Goal: Information Seeking & Learning: Learn about a topic

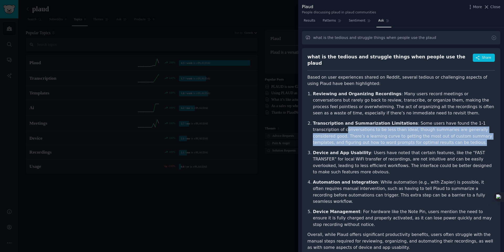
drag, startPoint x: 327, startPoint y: 126, endPoint x: 408, endPoint y: 137, distance: 81.7
click at [408, 137] on p "Transcription and Summarization Limitations : Some users have found the 1-1 tra…" at bounding box center [404, 133] width 182 height 26
drag, startPoint x: 408, startPoint y: 137, endPoint x: 407, endPoint y: 135, distance: 3.0
click at [407, 136] on p "Transcription and Summarization Limitations : Some users have found the 1-1 tra…" at bounding box center [404, 133] width 182 height 26
copy p "onversations to be less than ideal, though summaries are generally considered g…"
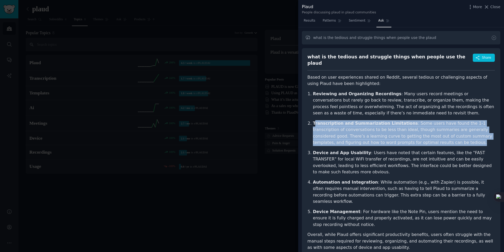
drag, startPoint x: 331, startPoint y: 121, endPoint x: 413, endPoint y: 136, distance: 84.2
click at [413, 136] on p "Transcription and Summarization Limitations : Some users have found the 1-1 tra…" at bounding box center [404, 133] width 182 height 26
copy p "ranscription and Summarization Limitations : Some users have found the 1-1 tran…"
drag, startPoint x: 341, startPoint y: 128, endPoint x: 320, endPoint y: 118, distance: 23.8
click at [334, 127] on p "Transcription and Summarization Limitations : Some users have found the 1-1 tra…" at bounding box center [404, 133] width 182 height 26
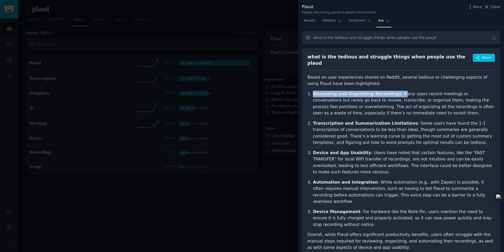
drag, startPoint x: 312, startPoint y: 87, endPoint x: 395, endPoint y: 90, distance: 83.3
click at [395, 91] on li "Reviewing and Organizing Recordings : Many users record meetings or conversatio…" at bounding box center [404, 104] width 182 height 26
copy p "Reviewing and Organizing Recordings : M"
click at [395, 91] on p "Reviewing and Organizing Recordings : Many users record meetings or conversatio…" at bounding box center [404, 104] width 182 height 26
drag, startPoint x: 355, startPoint y: 98, endPoint x: 421, endPoint y: 97, distance: 65.9
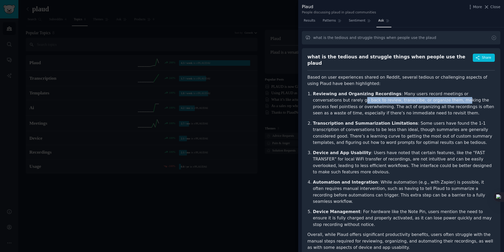
click at [421, 97] on p "Reviewing and Organizing Recordings : Many users record meetings or conversatio…" at bounding box center [404, 104] width 182 height 26
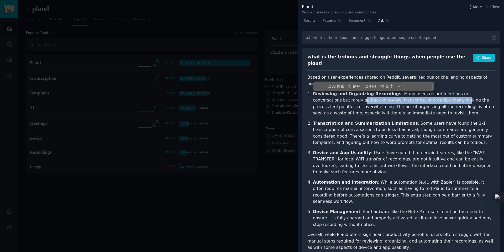
click at [421, 97] on p "Reviewing and Organizing Recordings : Many users record meetings or conversatio…" at bounding box center [404, 104] width 182 height 26
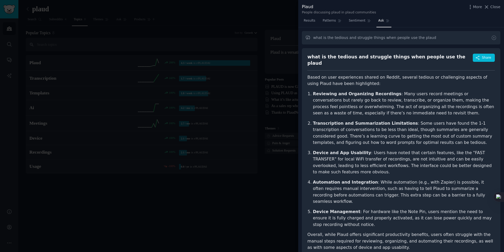
click at [383, 97] on p "Reviewing and Organizing Recordings : Many users record meetings or conversatio…" at bounding box center [404, 104] width 182 height 26
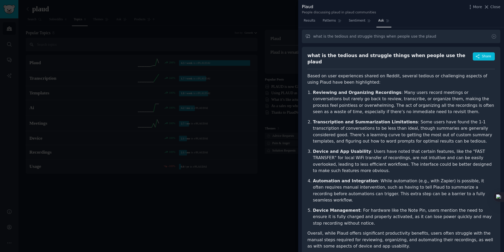
scroll to position [2, 0]
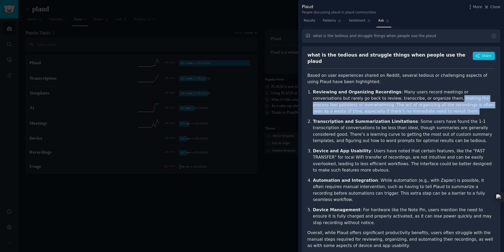
drag, startPoint x: 422, startPoint y: 95, endPoint x: 470, endPoint y: 105, distance: 48.3
click at [470, 105] on p "Reviewing and Organizing Recordings : Many users record meetings or conversatio…" at bounding box center [404, 102] width 182 height 26
copy p "making the process feel pointless or overwhelming. The act of organizing all th…"
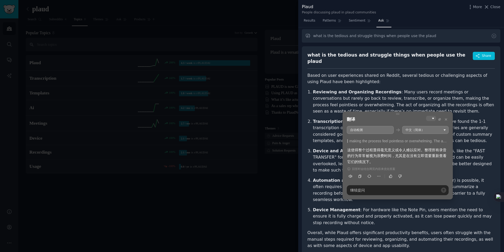
drag, startPoint x: 404, startPoint y: 156, endPoint x: 441, endPoint y: 155, distance: 37.3
click at [441, 155] on div "这使得整个过程显得毫无意义或令人难以应对。整理所有录音的行为常常被视为浪费时间，尤其是在没有立即需要重新查看它们的情况下。" at bounding box center [398, 156] width 101 height 18
click at [318, 134] on p "Transcription and Summarization Limitations : Some users have found the 1-1 tra…" at bounding box center [404, 131] width 182 height 26
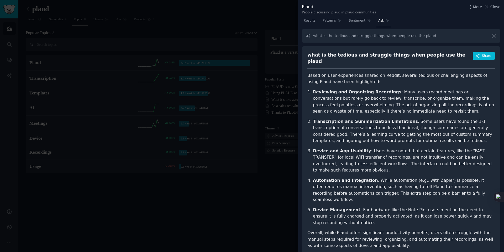
click at [322, 103] on p "Reviewing and Organizing Recordings : Many users record meetings or conversatio…" at bounding box center [404, 102] width 182 height 26
click at [323, 101] on p "Reviewing and Organizing Recordings : Many users record meetings or conversatio…" at bounding box center [404, 102] width 182 height 26
click at [404, 83] on article "Based on user experiences shared on Reddit, several tedious or challenging aspe…" at bounding box center [402, 160] width 188 height 177
click at [466, 94] on p "Reviewing and Organizing Recordings : Many users record meetings or conversatio…" at bounding box center [404, 102] width 182 height 26
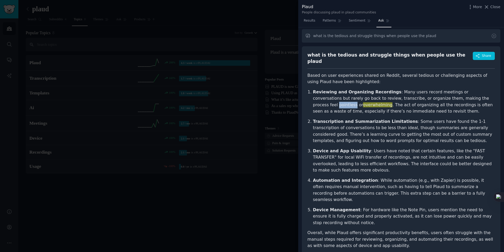
drag, startPoint x: 466, startPoint y: 94, endPoint x: 467, endPoint y: 96, distance: 3.1
click at [466, 93] on p "Reviewing and Organizing Recordings : Many users record meetings or conversatio…" at bounding box center [404, 102] width 182 height 26
copy p "pointless"
click at [403, 91] on p "Reviewing and Organizing Recordings : Many users record meetings or conversatio…" at bounding box center [404, 102] width 182 height 26
click at [401, 106] on p "Reviewing and Organizing Recordings : Many users record meetings or conversatio…" at bounding box center [404, 102] width 182 height 26
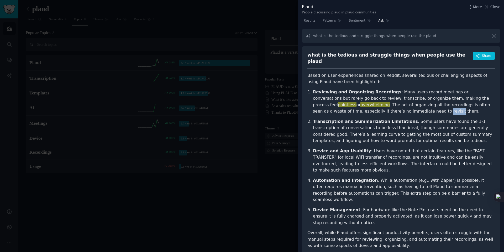
click at [401, 106] on p "Reviewing and Organizing Recordings : Many users record meetings or conversatio…" at bounding box center [404, 102] width 182 height 26
copy p "revisit"
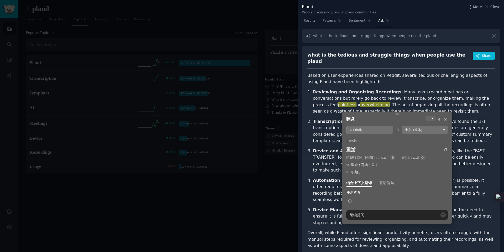
click at [363, 103] on p "Reviewing and Organizing Recordings : Many users record meetings or conversatio…" at bounding box center [404, 102] width 182 height 26
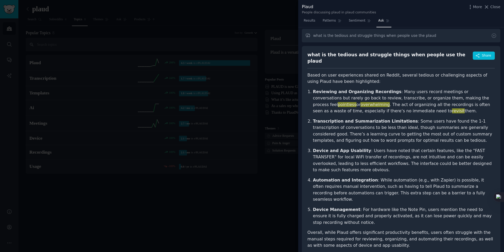
scroll to position [3, 0]
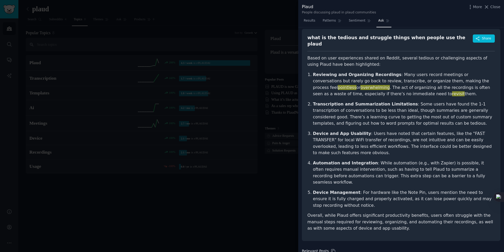
click at [360, 175] on ol "Reviewing and Organizing Recordings : Many users record meetings or conversatio…" at bounding box center [402, 139] width 188 height 137
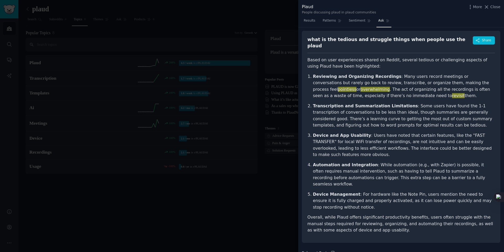
scroll to position [18, 0]
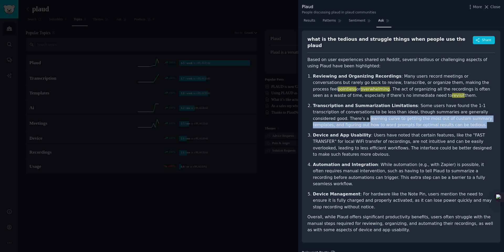
drag, startPoint x: 313, startPoint y: 115, endPoint x: 412, endPoint y: 122, distance: 99.3
click at [412, 122] on p "Transcription and Summarization Limitations : Some users have found the 1-1 tra…" at bounding box center [404, 115] width 182 height 26
copy p "learning curve to getting the most out of custom summary templates, and figurin…"
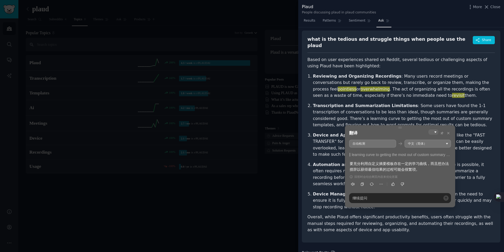
drag, startPoint x: 356, startPoint y: 168, endPoint x: 435, endPoint y: 168, distance: 78.8
click at [435, 168] on div "要充分利用自定义摘要模板存在一定的学习曲线，而且想办法措辞以获得最佳结果的过程可能会很繁琐。" at bounding box center [400, 167] width 101 height 12
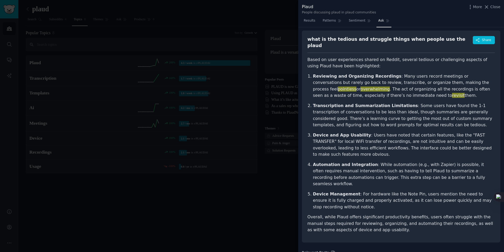
click at [386, 115] on p "Transcription and Summarization Limitations : Some users have found the 1-1 tra…" at bounding box center [404, 115] width 182 height 26
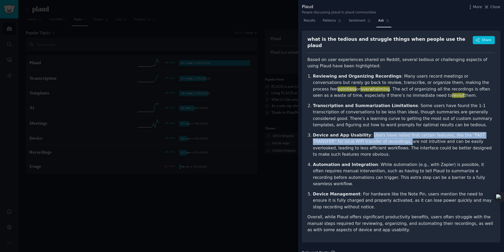
drag, startPoint x: 365, startPoint y: 131, endPoint x: 382, endPoint y: 139, distance: 19.2
click at [382, 139] on p "Device and App Usability : Users have noted that certain features, like the "FA…" at bounding box center [404, 145] width 182 height 26
copy p "Users have noted that certain features, like the "FAST TRANSFER" for local WiFi…"
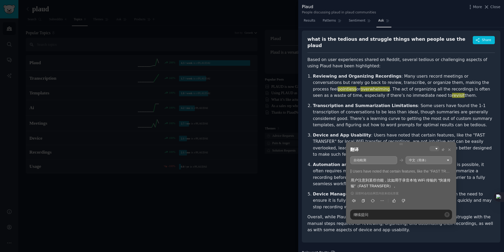
click at [325, 132] on strong "Device and App Usability" at bounding box center [342, 134] width 58 height 5
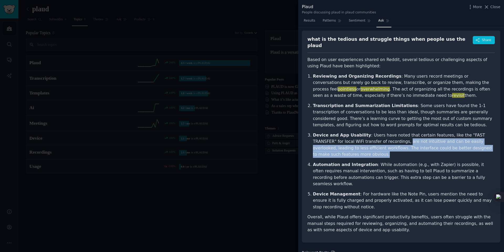
drag, startPoint x: 381, startPoint y: 138, endPoint x: 398, endPoint y: 150, distance: 20.5
click at [395, 155] on ol "Reviewing and Organizing Recordings : Many users record meetings or conversatio…" at bounding box center [402, 141] width 188 height 137
copy p "are not intuitive and can be easily overlooked, leading to less efficient workf…"
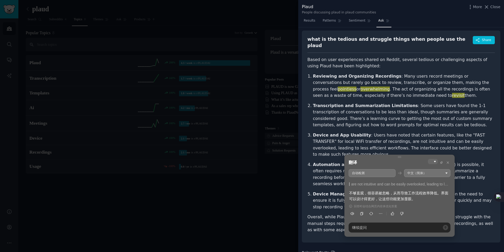
click at [397, 133] on p "Device and App Usability : Users have noted that certain features, like the "FA…" at bounding box center [404, 145] width 182 height 26
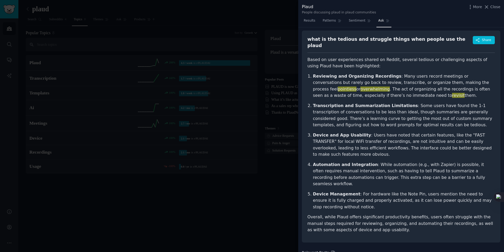
click at [398, 135] on p "Device and App Usability : Users have noted that certain features, like the "FA…" at bounding box center [404, 145] width 182 height 26
click at [394, 140] on p "Device and App Usability : Users have noted that certain features, like the "FA…" at bounding box center [404, 145] width 182 height 26
click at [402, 136] on p "Device and App Usability : Users have noted that certain features, like the "FA…" at bounding box center [404, 145] width 182 height 26
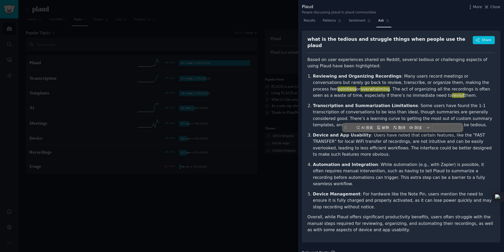
click at [408, 147] on p "Device and App Usability : Users have noted that certain features, like the "FA…" at bounding box center [404, 145] width 182 height 26
click at [397, 137] on p "Device and App Usability : Users have noted that certain features, like the "FA…" at bounding box center [404, 145] width 182 height 26
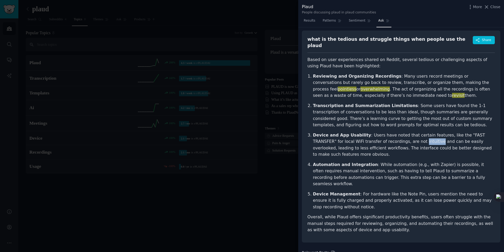
click at [397, 137] on p "Device and App Usability : Users have noted that certain features, like the "FA…" at bounding box center [404, 145] width 182 height 26
copy p "intuitive"
click at [366, 123] on p "Transcription and Summarization Limitations : Some users have found the 1-1 tra…" at bounding box center [404, 115] width 182 height 26
drag, startPoint x: 467, startPoint y: 133, endPoint x: 470, endPoint y: 133, distance: 3.7
click at [470, 133] on p "Device and App Usability : Users have noted that certain features, like the "FA…" at bounding box center [404, 145] width 182 height 26
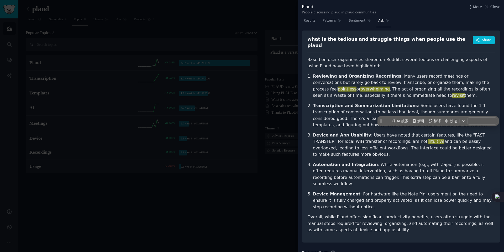
click at [443, 138] on p "Device and App Usability : Users have noted that certain features, like the "FA…" at bounding box center [404, 145] width 182 height 26
click at [336, 167] on p "Automation and Integration : While automation (e.g., with Zapier) is possible, …" at bounding box center [404, 174] width 182 height 26
click at [420, 155] on ol "Reviewing and Organizing Recordings : Many users record meetings or conversatio…" at bounding box center [402, 141] width 188 height 137
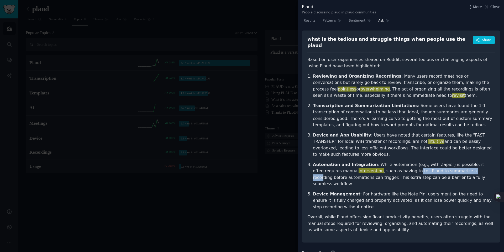
drag, startPoint x: 384, startPoint y: 166, endPoint x: 443, endPoint y: 165, distance: 59.4
click at [443, 165] on p "Automation and Integration : While automation (e.g., with Zapier) is possible, …" at bounding box center [404, 174] width 182 height 26
click at [371, 156] on ol "Reviewing and Organizing Recordings : Many users record meetings or conversatio…" at bounding box center [402, 141] width 188 height 137
drag, startPoint x: 403, startPoint y: 168, endPoint x: 375, endPoint y: 173, distance: 29.0
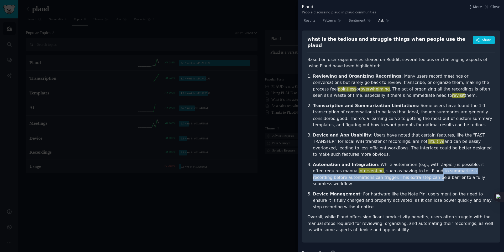
click at [375, 173] on p "Automation and Integration : While automation (e.g., with Zapier) is possible, …" at bounding box center [404, 174] width 182 height 26
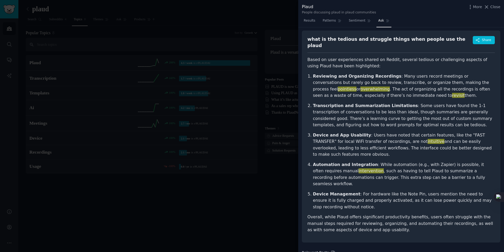
click at [354, 175] on p "Automation and Integration : While automation (e.g., with Zapier) is possible, …" at bounding box center [404, 174] width 182 height 26
drag, startPoint x: 350, startPoint y: 174, endPoint x: 448, endPoint y: 171, distance: 97.5
click at [448, 171] on p "Automation and Integration : While automation (e.g., with Zapier) is possible, …" at bounding box center [404, 174] width 182 height 26
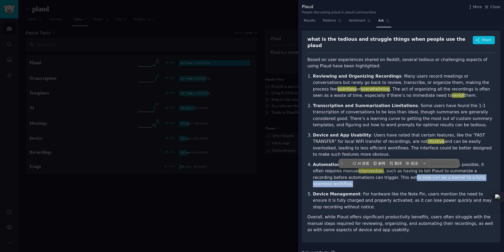
click at [448, 171] on p "Automation and Integration : While automation (e.g., with Zapier) is possible, …" at bounding box center [404, 174] width 182 height 26
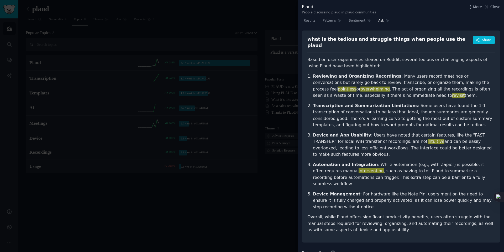
click at [341, 178] on ol "Reviewing and Organizing Recordings : Many users record meetings or conversatio…" at bounding box center [402, 141] width 188 height 137
drag, startPoint x: 409, startPoint y: 182, endPoint x: 465, endPoint y: 183, distance: 56.2
click at [465, 191] on p "Device Management : For hardware like the Note Pin, users mention the need to e…" at bounding box center [404, 200] width 182 height 19
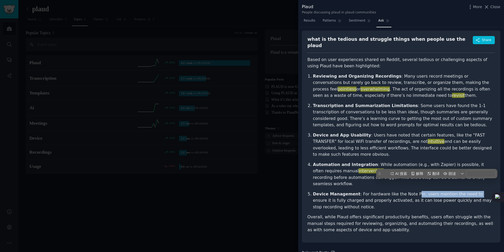
click at [465, 191] on p "Device Management : For hardware like the Note Pin, users mention the need to e…" at bounding box center [404, 200] width 182 height 19
drag, startPoint x: 399, startPoint y: 184, endPoint x: 457, endPoint y: 183, distance: 57.3
click at [457, 191] on p "Device Management : For hardware like the Note Pin, users mention the need to e…" at bounding box center [404, 200] width 182 height 19
click at [453, 191] on p "Device Management : For hardware like the Note Pin, users mention the need to e…" at bounding box center [404, 200] width 182 height 19
click at [366, 191] on p "Device Management : For hardware like the Note Pin, users mention the need to e…" at bounding box center [404, 200] width 182 height 19
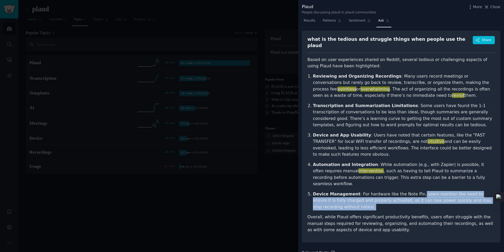
drag, startPoint x: 413, startPoint y: 184, endPoint x: 413, endPoint y: 202, distance: 18.4
click at [413, 202] on article "Based on user experiences shared on Reddit, several tedious or challenging aspe…" at bounding box center [402, 144] width 188 height 177
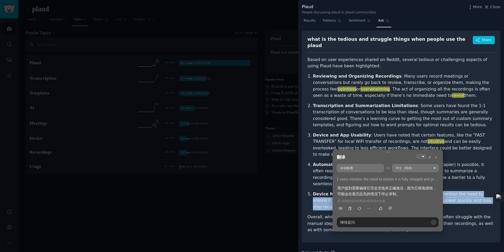
click at [387, 151] on icon at bounding box center [388, 152] width 4 height 4
drag, startPoint x: 349, startPoint y: 187, endPoint x: 387, endPoint y: 186, distance: 37.3
click at [387, 186] on div "用户提到需要确保它完全充电并正确激活，因为它耗电很快，可能会在毫无征兆的情况下停止录制。" at bounding box center [388, 191] width 101 height 12
click at [387, 187] on div "用户提到需要确保它完全充电并正确激活，因为它耗电很快，可能会在毫无征兆的情况下停止录制。" at bounding box center [388, 191] width 101 height 12
drag, startPoint x: 355, startPoint y: 187, endPoint x: 389, endPoint y: 186, distance: 33.4
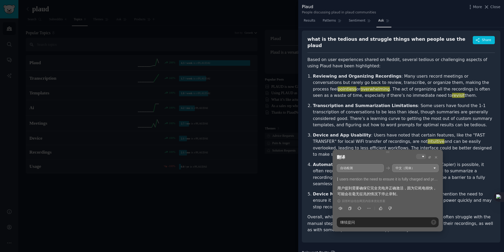
click at [389, 186] on div "用户提到需要确保它完全充电并正确激活，因为它耗电很快，可能会在毫无征兆的情况下停止录制。" at bounding box center [388, 191] width 101 height 12
click at [390, 186] on div "用户提到需要确保它完全充电并正确激活，因为它耗电很快，可能会在毫无征兆的情况下停止录制。" at bounding box center [388, 191] width 101 height 12
click at [394, 188] on div "用户提到需要确保它完全充电并正确激活，因为它耗电很快，可能会在毫无征兆的情况下停止录制。" at bounding box center [388, 191] width 101 height 12
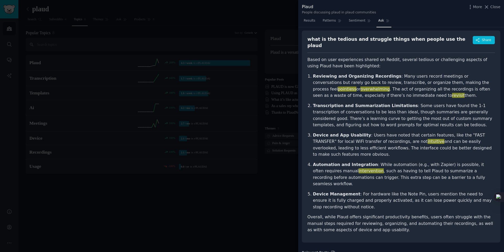
click at [309, 187] on ol "Reviewing and Organizing Recordings : Many users record meetings or conversatio…" at bounding box center [402, 141] width 188 height 137
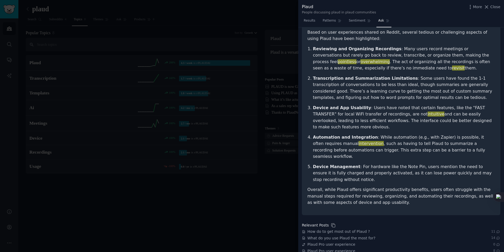
scroll to position [48, 0]
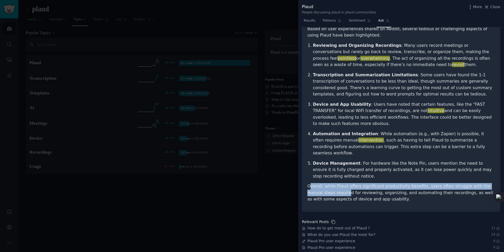
drag, startPoint x: 310, startPoint y: 176, endPoint x: 332, endPoint y: 183, distance: 23.4
click at [332, 183] on p "Overall, while Plaud offers significant productivity benefits, users often stru…" at bounding box center [402, 192] width 188 height 19
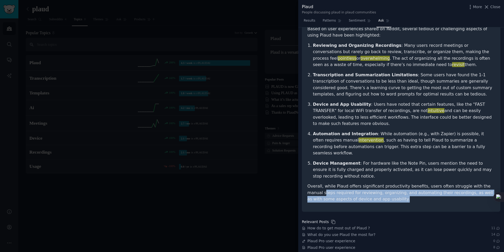
drag, startPoint x: 309, startPoint y: 183, endPoint x: 413, endPoint y: 186, distance: 104.1
click at [413, 186] on p "Overall, while Plaud offers significant productivity benefits, users often stru…" at bounding box center [402, 192] width 188 height 19
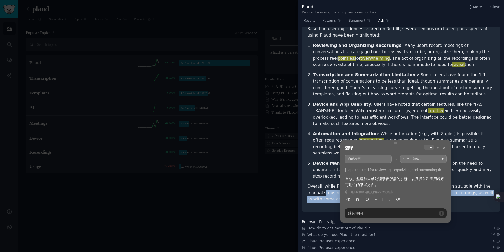
click at [395, 143] on icon at bounding box center [395, 142] width 3 height 1
click at [335, 183] on p "Overall, while Plaud offers significant productivity benefits, users often stru…" at bounding box center [402, 192] width 188 height 19
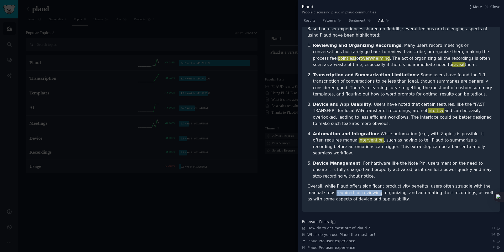
drag, startPoint x: 319, startPoint y: 183, endPoint x: 359, endPoint y: 182, distance: 40.5
click at [359, 183] on p "Overall, while Plaud offers significant productivity benefits, users often stru…" at bounding box center [402, 192] width 188 height 19
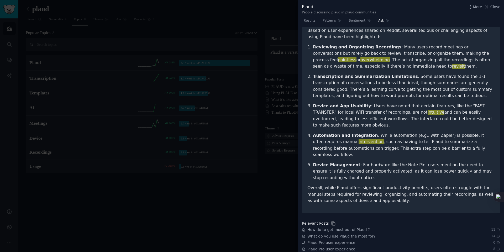
click at [412, 185] on p "Overall, while Plaud offers significant productivity benefits, users often stru…" at bounding box center [402, 193] width 188 height 19
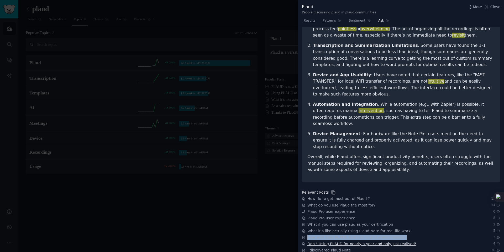
click at [329, 241] on span "Doh ! Using PLAUD for nearly a year and only just realised!" at bounding box center [362, 244] width 109 height 6
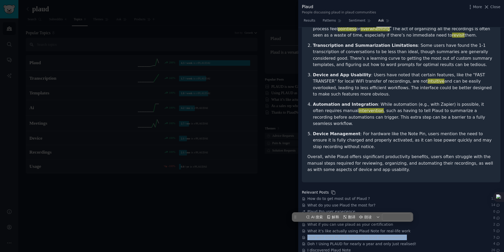
click at [322, 251] on span "New user to Plaud AI" at bounding box center [327, 257] width 38 height 6
click at [315, 247] on span "I discovered Plaud Note" at bounding box center [329, 250] width 43 height 6
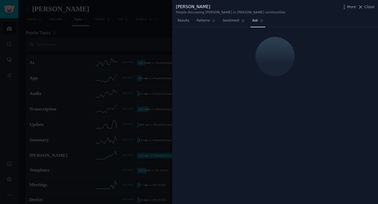
click at [126, 80] on div at bounding box center [189, 102] width 378 height 204
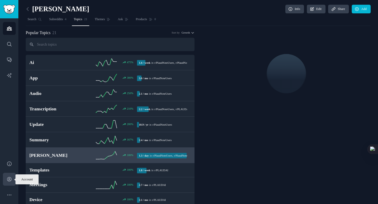
click at [7, 178] on icon "Sidebar" at bounding box center [10, 180] width 6 height 6
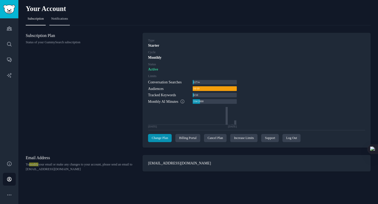
click at [63, 21] on span "Notifications" at bounding box center [59, 19] width 17 height 5
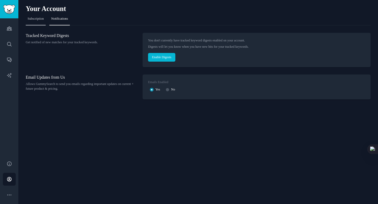
click at [41, 19] on span "Subscription" at bounding box center [36, 19] width 16 height 5
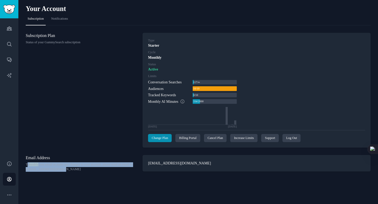
drag, startPoint x: 27, startPoint y: 166, endPoint x: 101, endPoint y: 170, distance: 74.2
click at [101, 170] on p "To modify your email or make any changes to your account, please send an email …" at bounding box center [81, 167] width 111 height 9
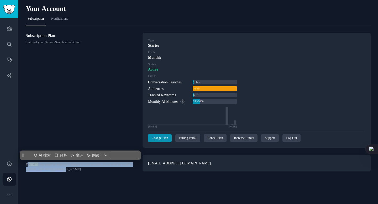
copy p "o modify your email or make any changes to your account, please send an email t…"
click at [101, 170] on p "To modify your email or make any changes to your account, please send an email …" at bounding box center [81, 167] width 111 height 9
